Goal: Transaction & Acquisition: Purchase product/service

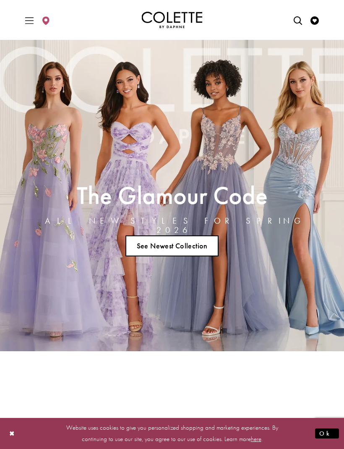
click at [29, 19] on icon "Toggle Main Navigation Menu" at bounding box center [29, 20] width 8 height 8
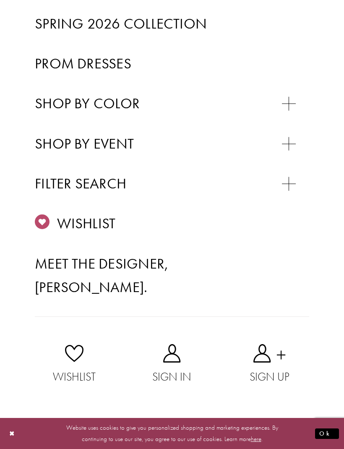
scroll to position [328, 0]
click at [75, 156] on span "PROM DRESSES" at bounding box center [90, 164] width 84 height 16
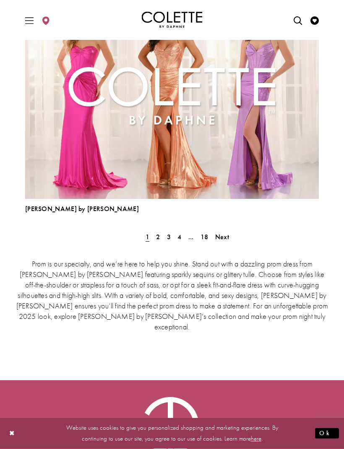
scroll to position [2332, 0]
click at [225, 238] on span "Next" at bounding box center [222, 236] width 14 height 9
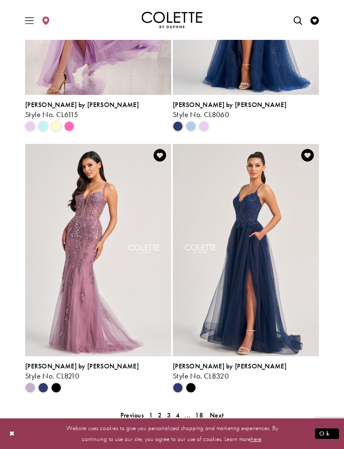
scroll to position [1683, 0]
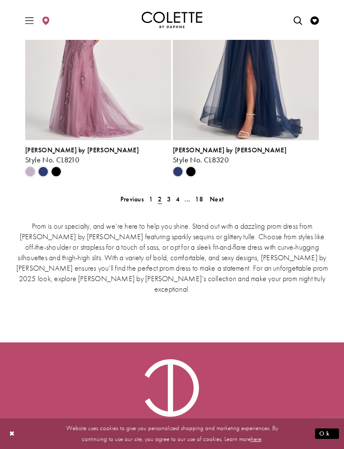
click at [218, 199] on span "Next" at bounding box center [217, 199] width 14 height 9
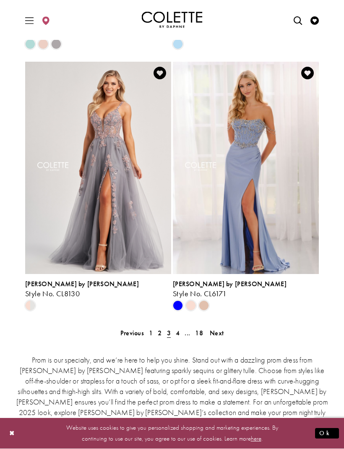
scroll to position [1829, 0]
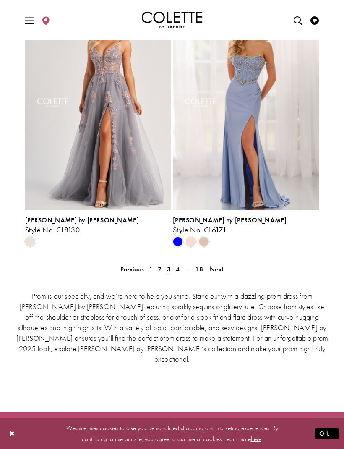
click at [223, 271] on span "Next" at bounding box center [217, 269] width 14 height 9
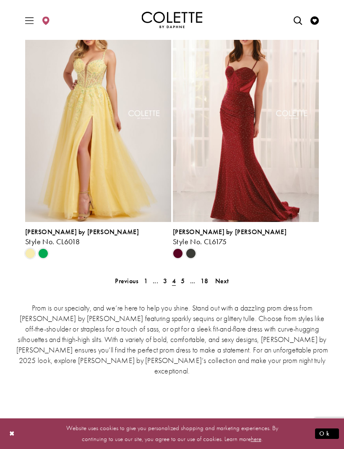
scroll to position [1837, 0]
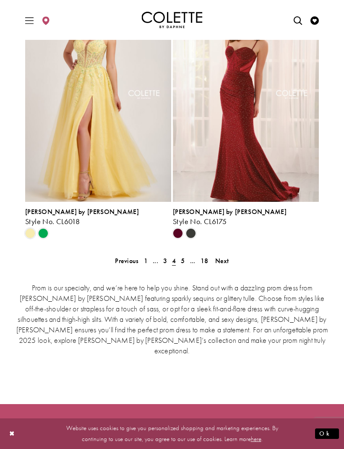
click at [225, 263] on span "Next" at bounding box center [222, 260] width 14 height 9
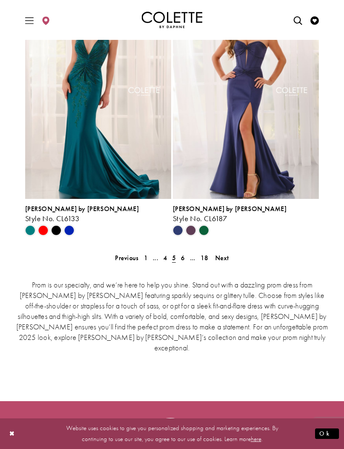
click at [229, 259] on link "Next" at bounding box center [222, 258] width 19 height 12
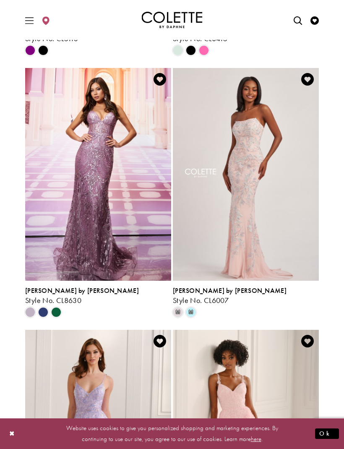
scroll to position [713, 0]
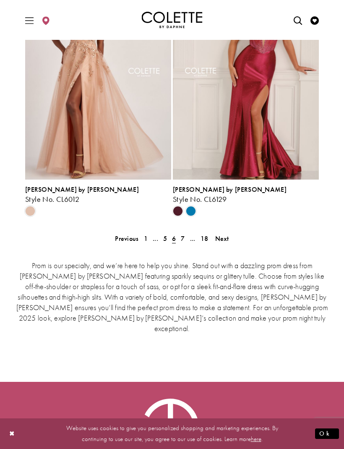
click at [225, 241] on span "Next" at bounding box center [222, 238] width 14 height 9
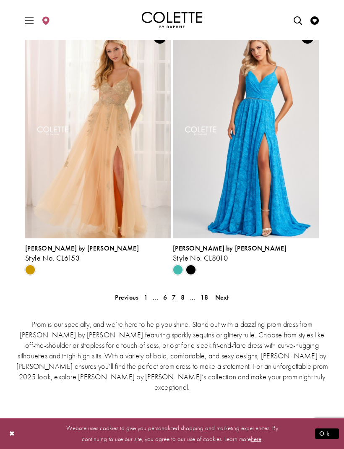
scroll to position [1800, 0]
click at [226, 296] on span "Next" at bounding box center [222, 297] width 14 height 9
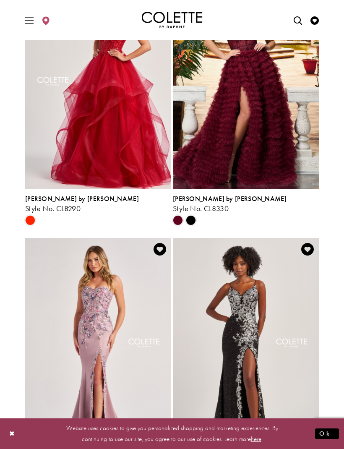
scroll to position [1644, 0]
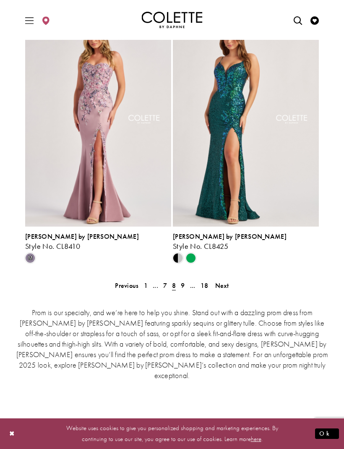
click at [229, 285] on link "Next" at bounding box center [222, 285] width 19 height 12
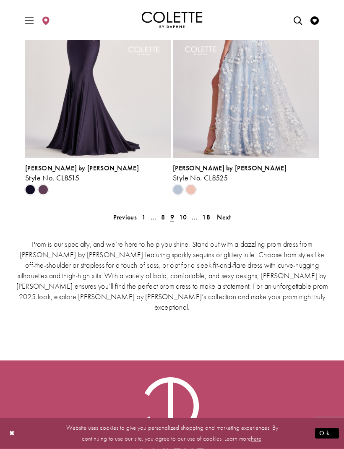
scroll to position [1861, 0]
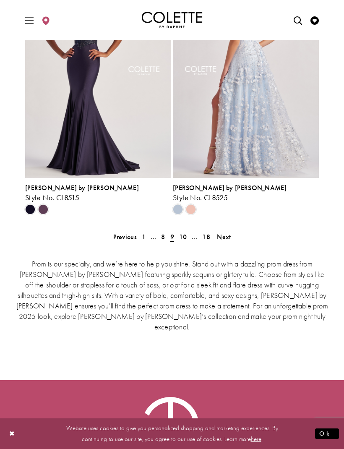
click at [228, 238] on span "Next" at bounding box center [224, 236] width 14 height 9
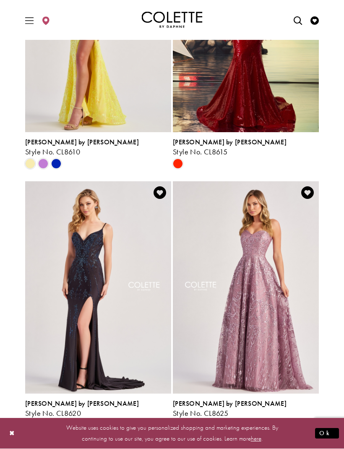
scroll to position [1618, 0]
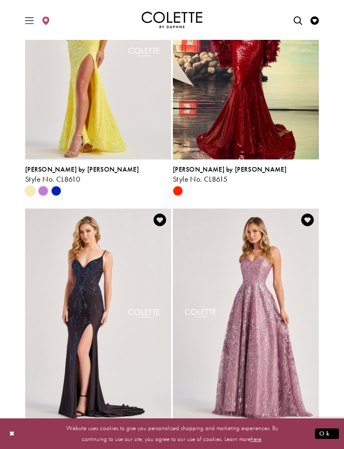
click at [257, 275] on img "Visit Colette by Daphne Style No. CL8625 Page" at bounding box center [246, 314] width 146 height 212
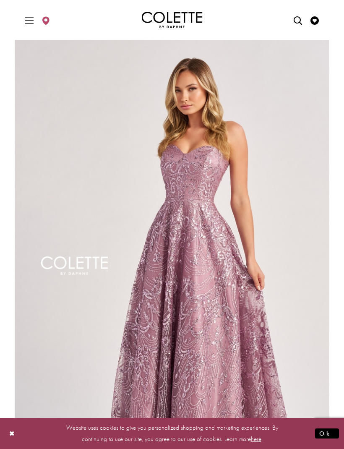
click at [333, 430] on button "Ok" at bounding box center [327, 433] width 24 height 10
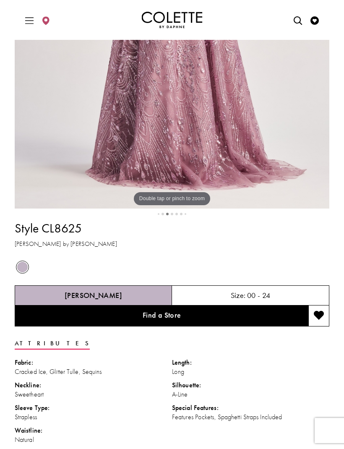
scroll to position [302, 0]
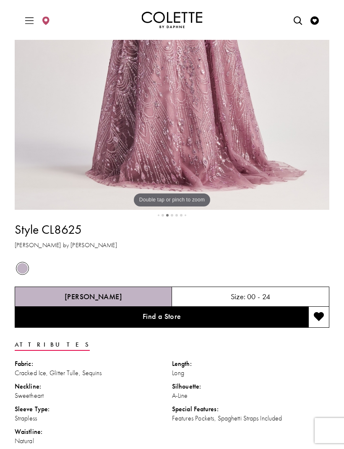
click at [245, 309] on link "Find a Store" at bounding box center [161, 316] width 293 height 21
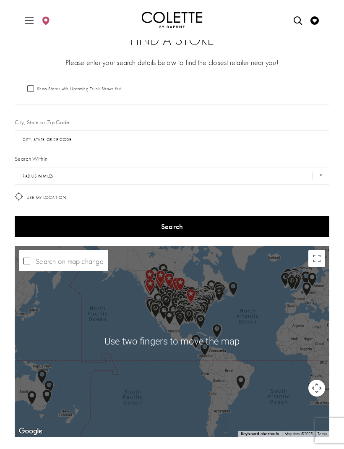
scroll to position [27, 0]
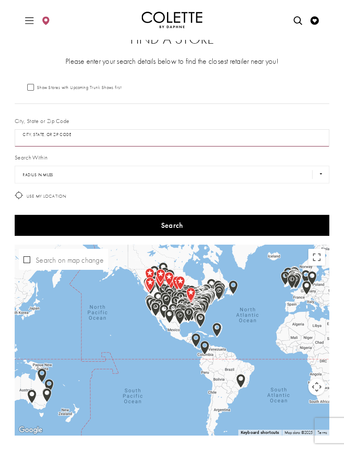
click at [124, 139] on input "City, State, or ZIP Code" at bounding box center [172, 138] width 314 height 18
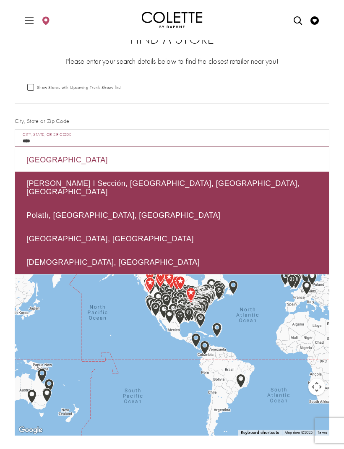
click at [39, 160] on div "[GEOGRAPHIC_DATA]" at bounding box center [172, 159] width 314 height 23
type input "******"
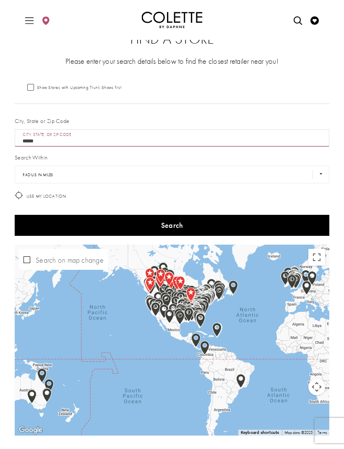
click at [54, 222] on button "Search" at bounding box center [172, 225] width 314 height 21
